Goal: Find specific page/section: Find specific page/section

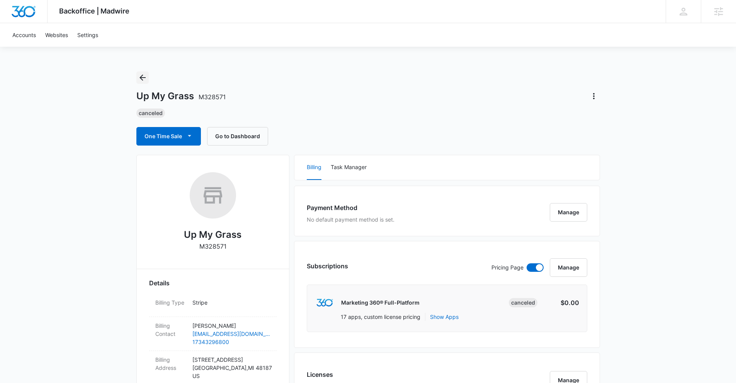
click at [145, 76] on icon "Back" at bounding box center [142, 77] width 9 height 9
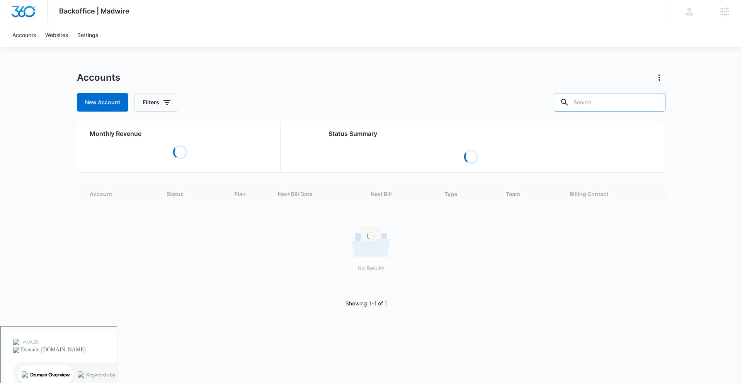
click at [619, 96] on input "text" at bounding box center [610, 102] width 112 height 19
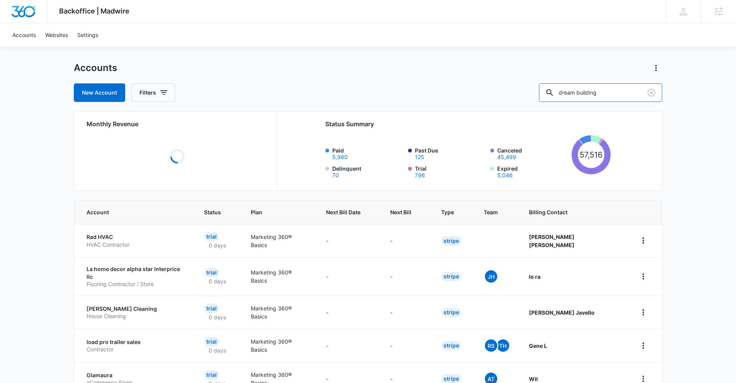
scroll to position [22, 0]
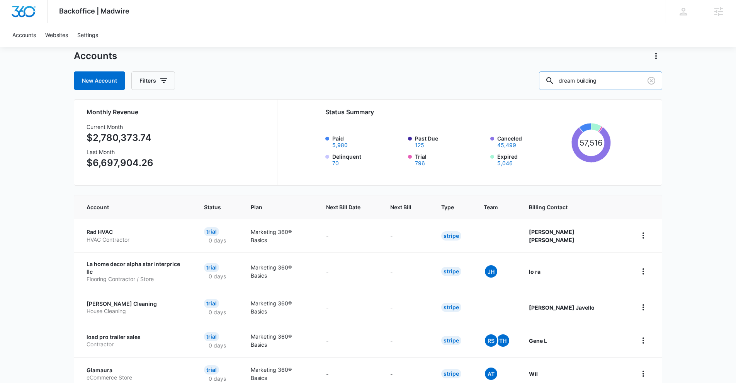
type input "dream building"
